Goal: Book appointment/travel/reservation

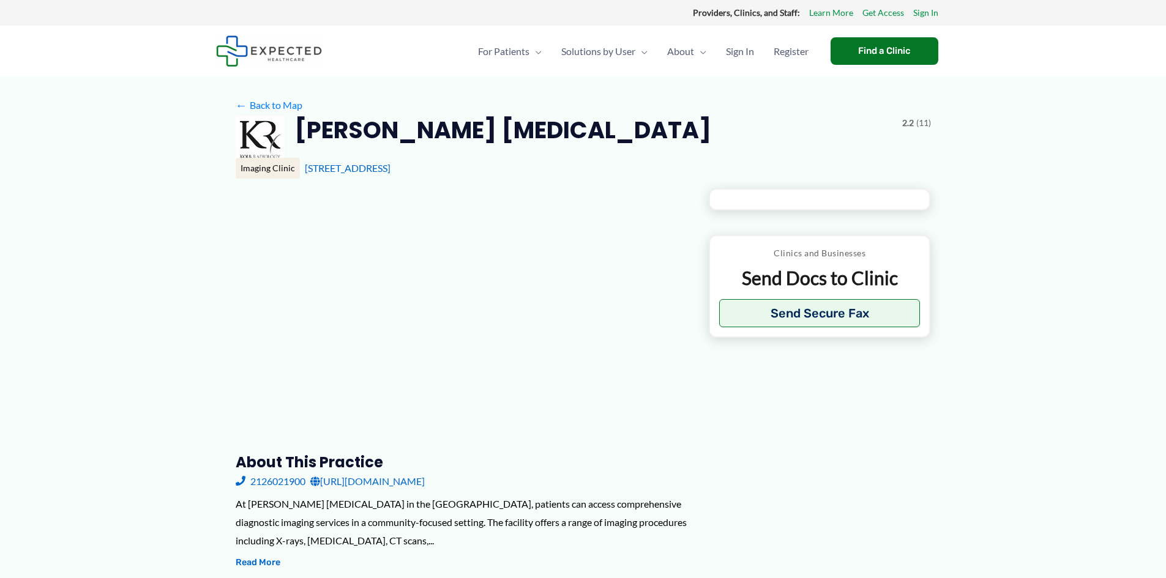
type input "**********"
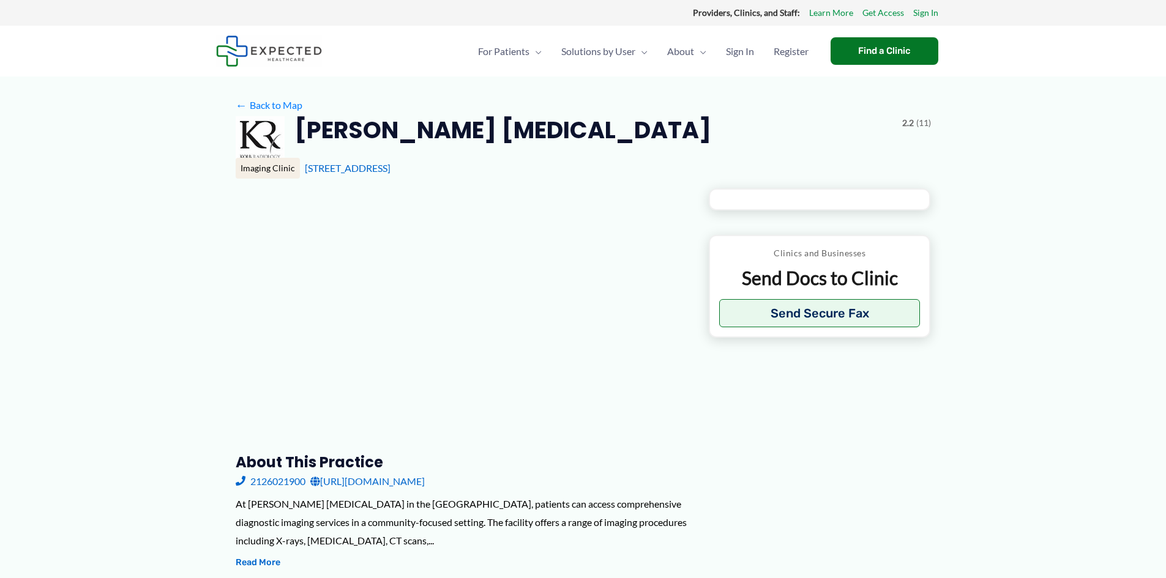
type input "**********"
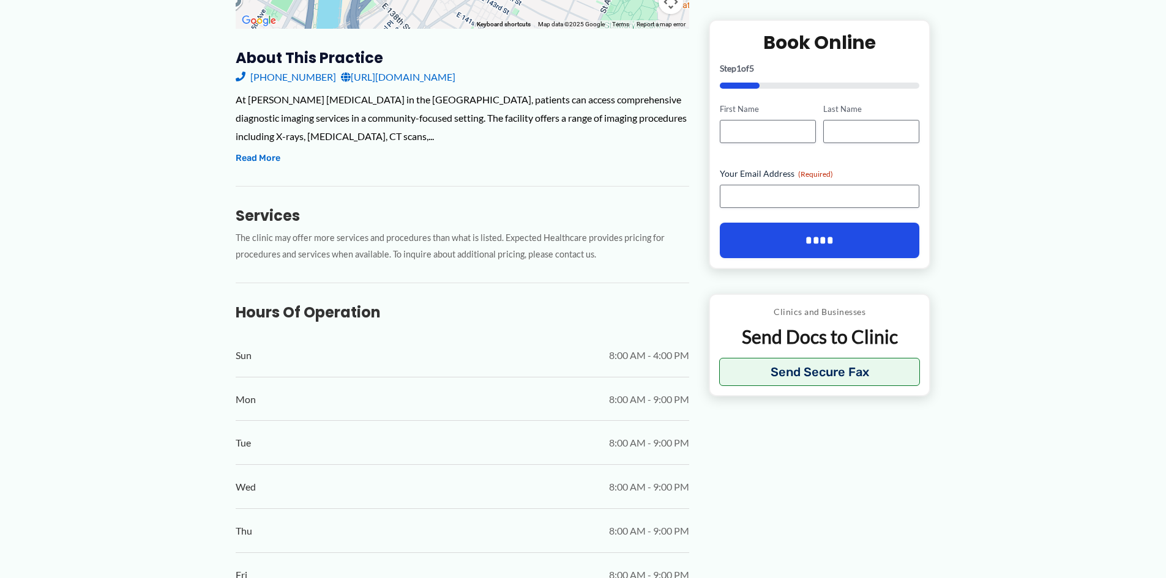
scroll to position [292, 0]
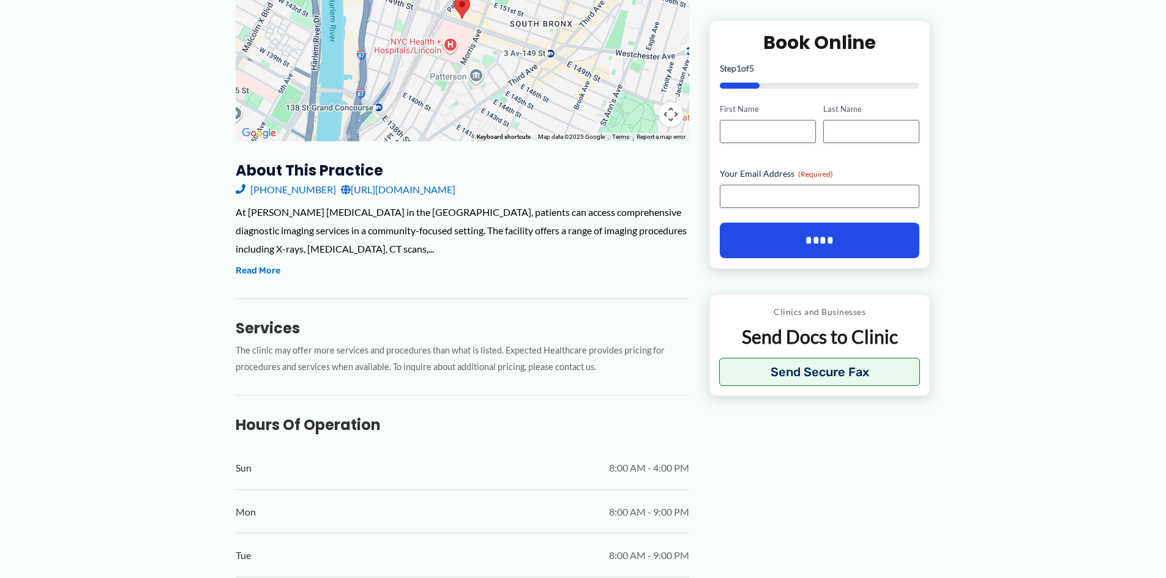
click at [398, 192] on link "[URL][DOMAIN_NAME]" at bounding box center [398, 190] width 114 height 18
